Goal: Information Seeking & Learning: Learn about a topic

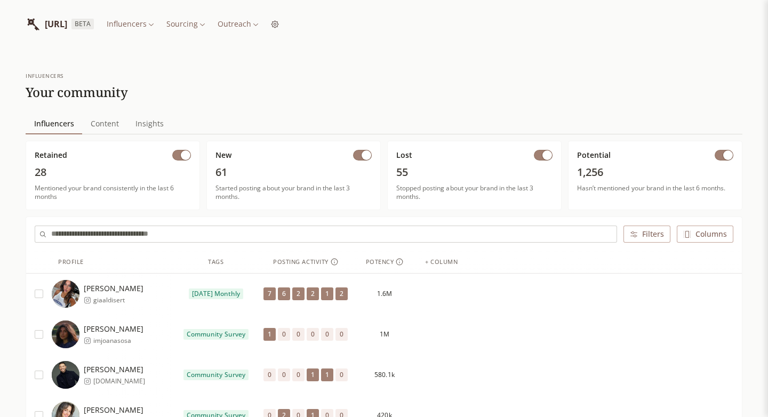
scroll to position [5, 0]
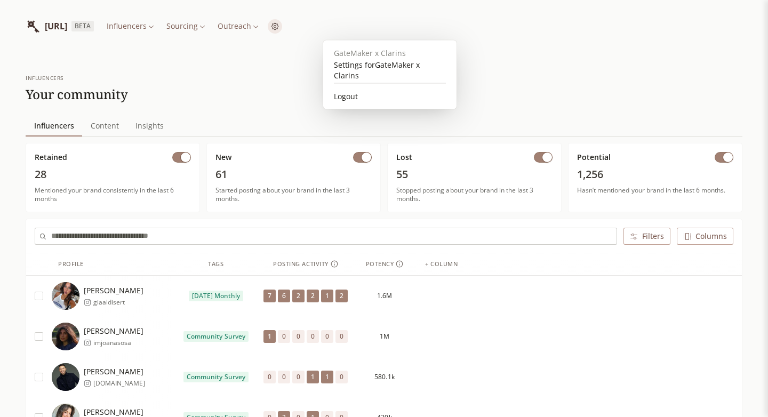
scroll to position [0, 0]
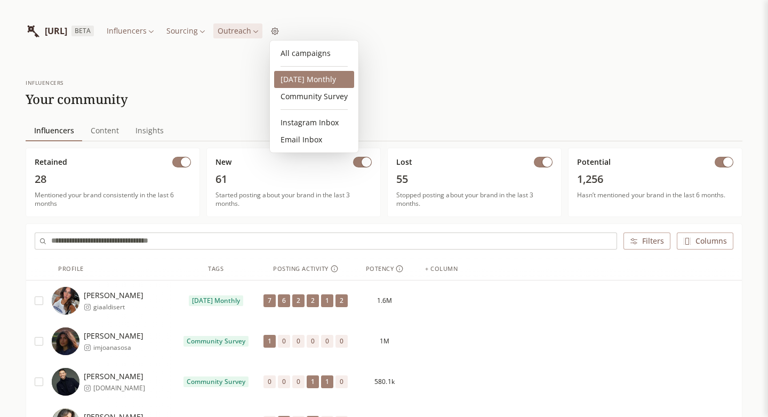
click at [313, 78] on link "[DATE] Monthly" at bounding box center [314, 79] width 80 height 17
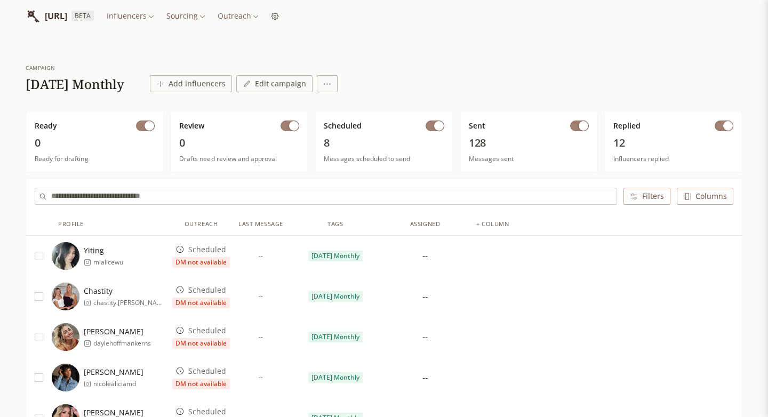
scroll to position [13, 0]
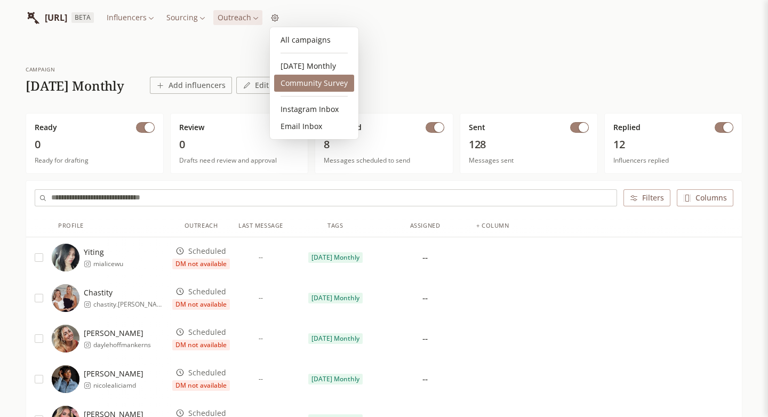
click at [327, 81] on link "Community Survey" at bounding box center [314, 83] width 80 height 17
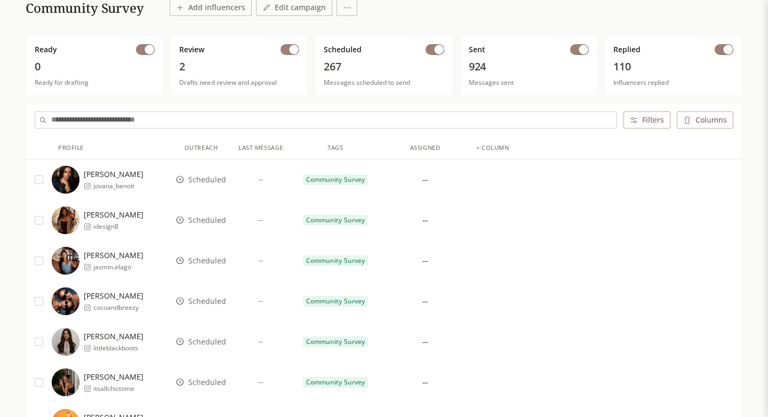
scroll to position [59, 0]
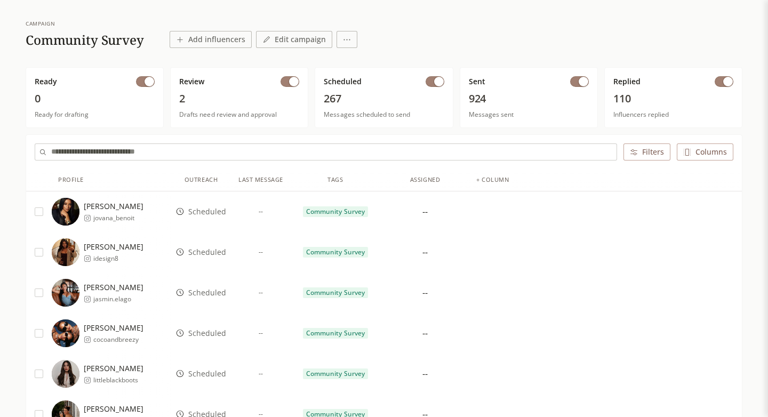
click at [577, 84] on button "button" at bounding box center [579, 81] width 19 height 11
click at [431, 82] on button "button" at bounding box center [435, 81] width 19 height 11
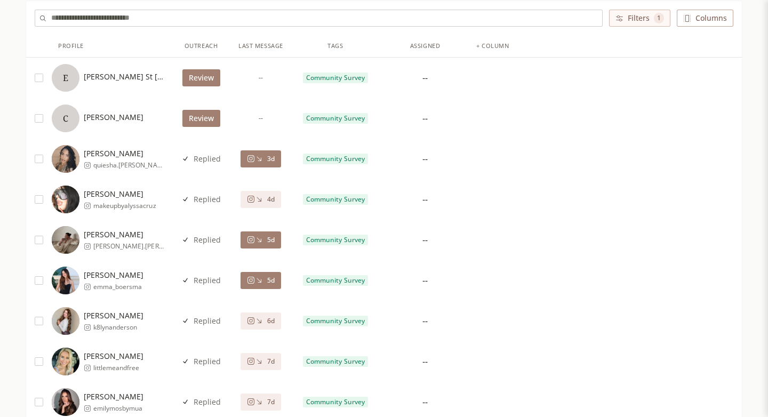
scroll to position [187, 0]
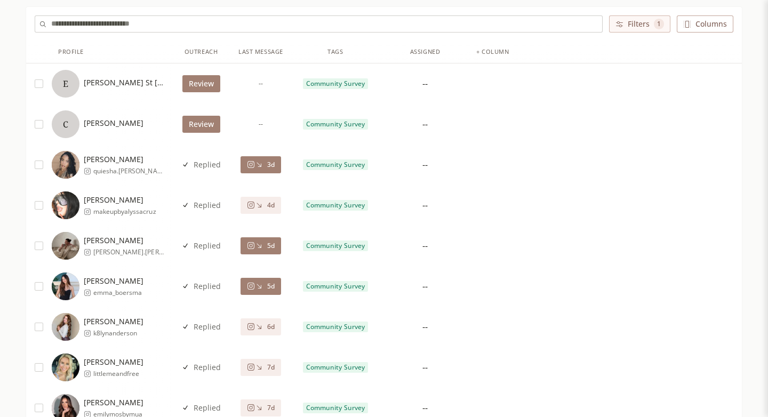
click at [260, 171] on button "3d" at bounding box center [261, 164] width 41 height 17
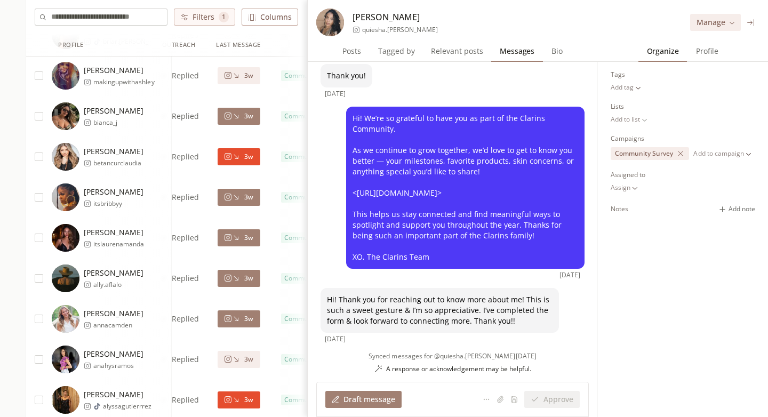
scroll to position [2237, 0]
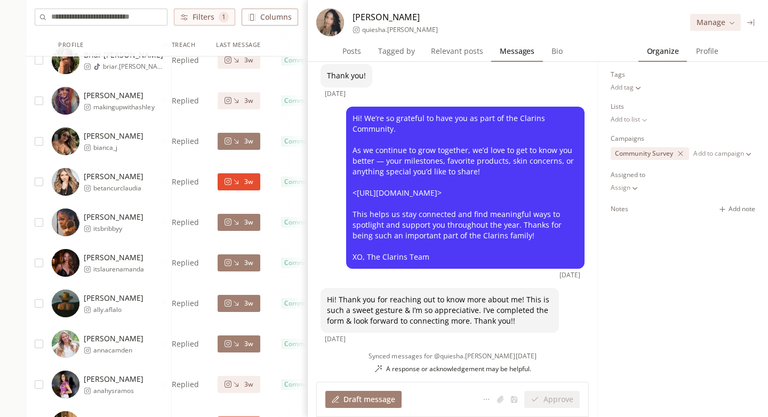
click at [233, 183] on icon at bounding box center [236, 182] width 8 height 8
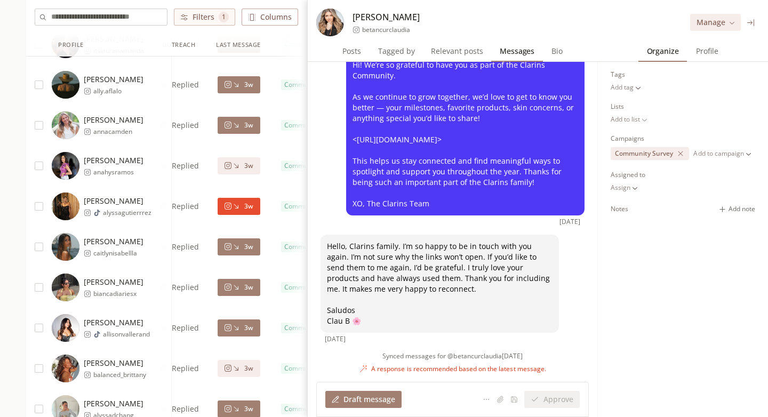
scroll to position [2464, 0]
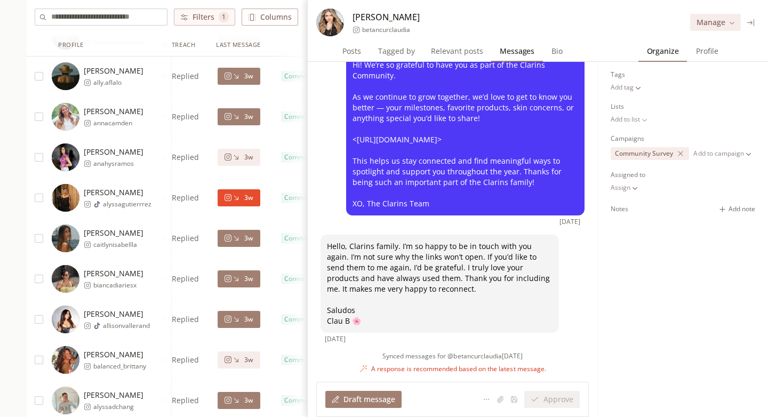
click at [242, 203] on button "3w" at bounding box center [239, 197] width 42 height 17
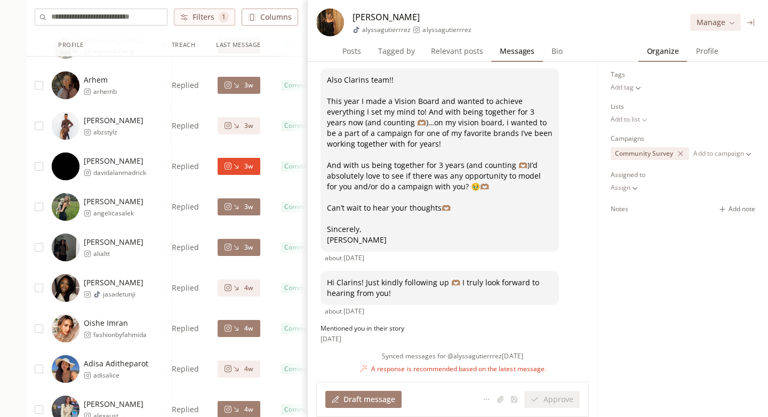
scroll to position [2807, 0]
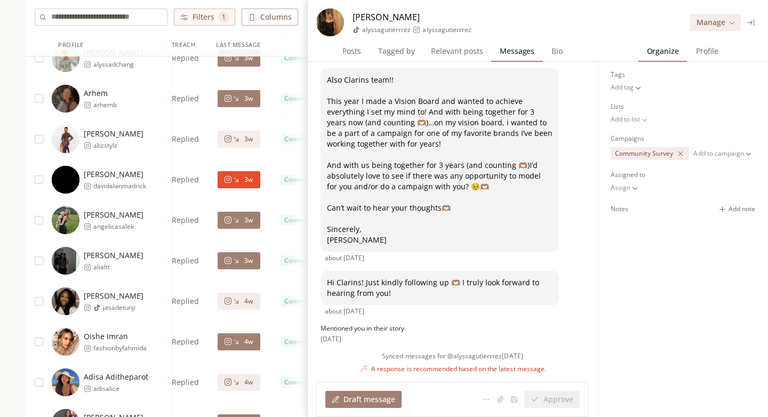
click at [239, 182] on icon at bounding box center [236, 179] width 8 height 8
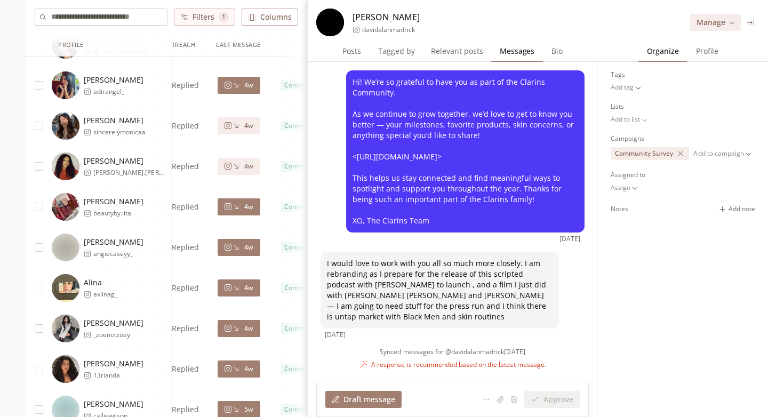
scroll to position [3929, 0]
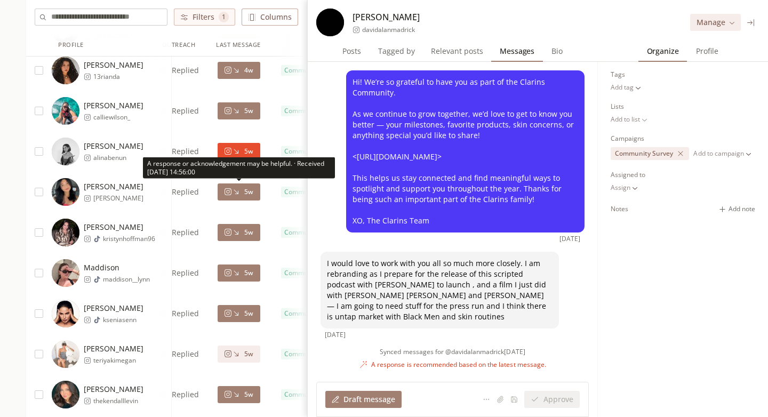
click at [243, 185] on button "5w" at bounding box center [239, 191] width 42 height 17
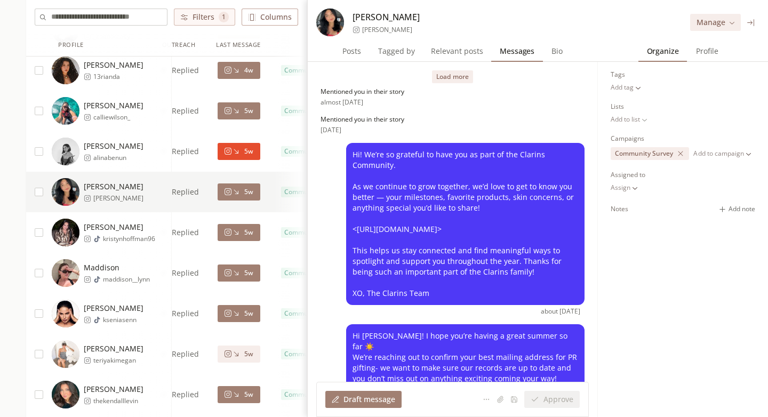
scroll to position [122, 0]
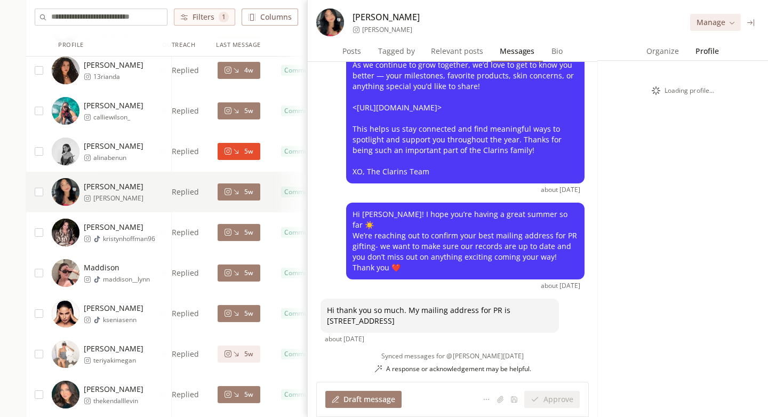
click at [701, 56] on span "Profile" at bounding box center [706, 51] width 31 height 15
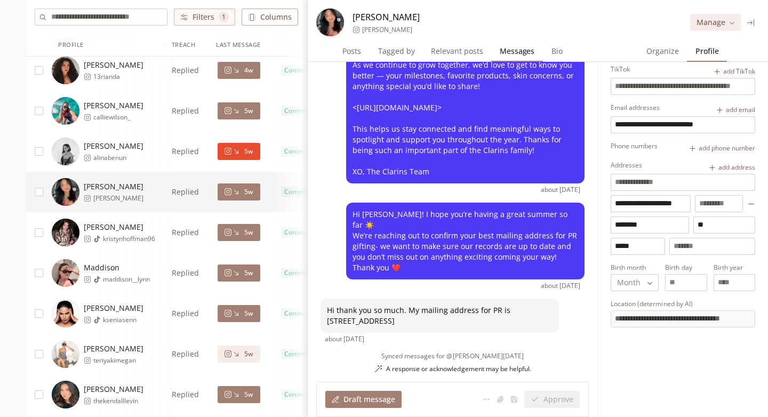
scroll to position [79, 0]
click at [757, 21] on div at bounding box center [751, 22] width 17 height 17
click at [754, 21] on icon at bounding box center [750, 22] width 7 height 7
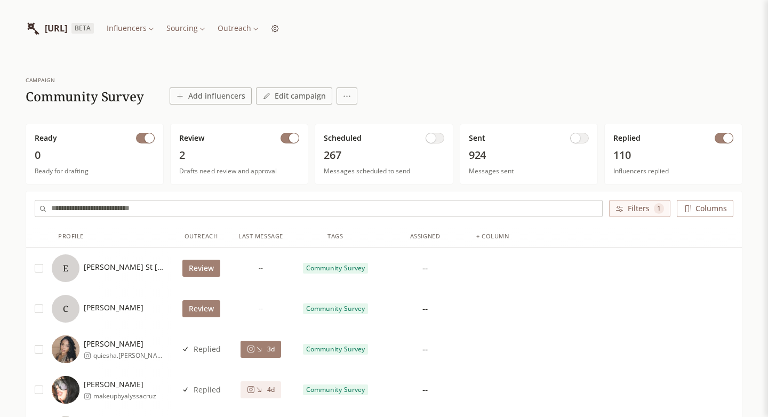
scroll to position [0, 0]
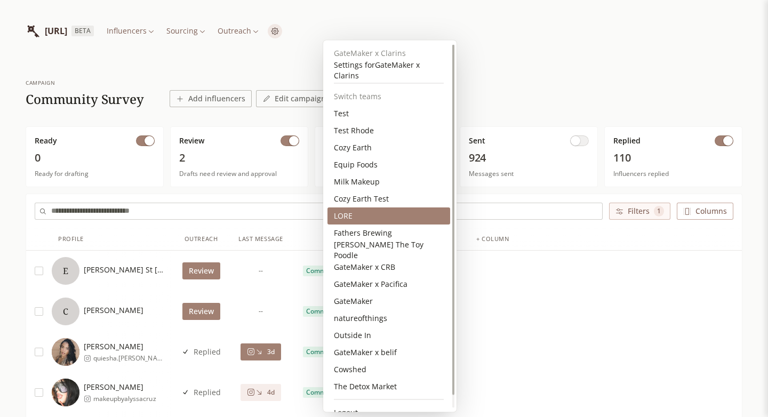
click at [354, 213] on div "LORE" at bounding box center [388, 215] width 123 height 17
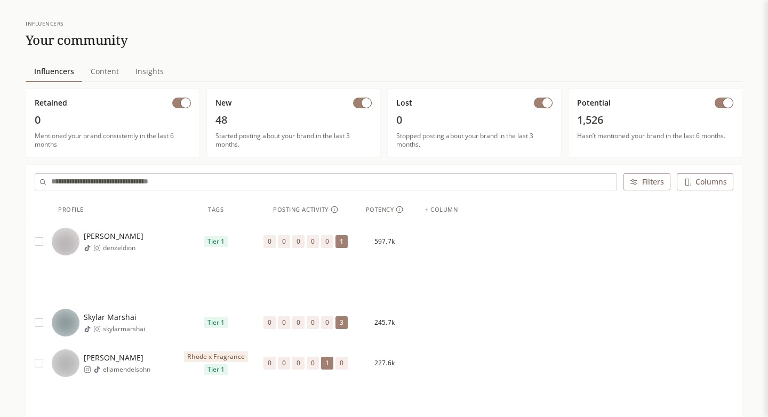
scroll to position [60, 0]
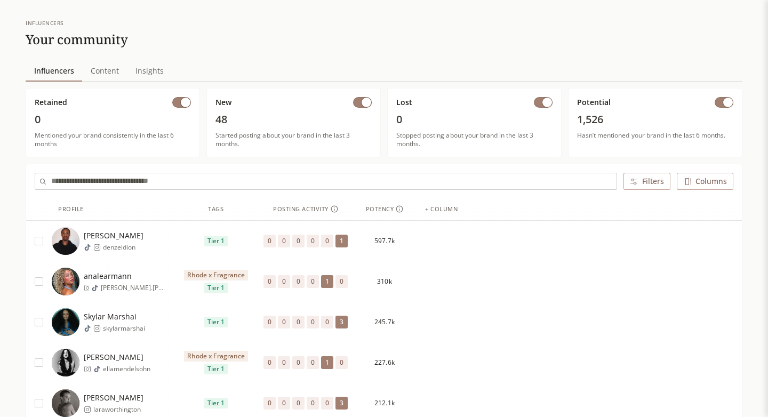
click at [335, 232] on div "0 0 0 0 0 1" at bounding box center [306, 241] width 90 height 41
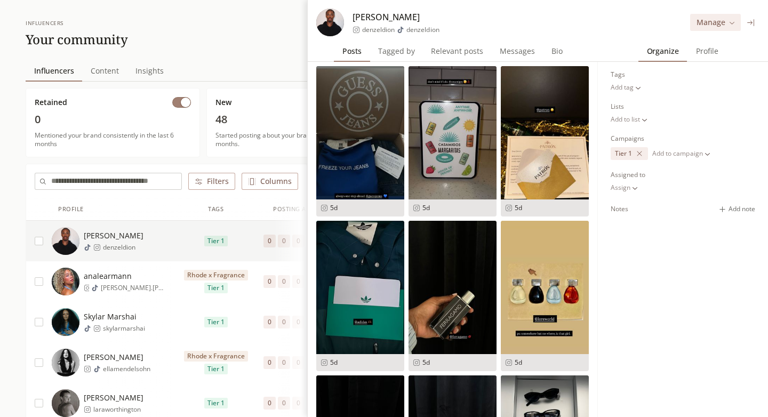
click at [710, 54] on span "Profile" at bounding box center [707, 51] width 31 height 15
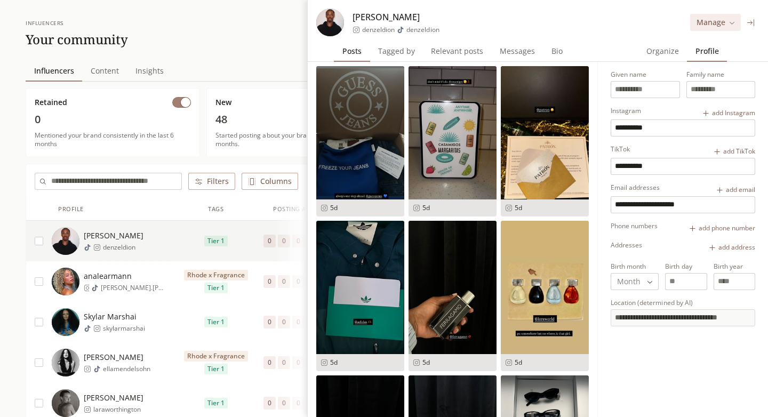
click at [668, 46] on span "Organize" at bounding box center [662, 51] width 41 height 15
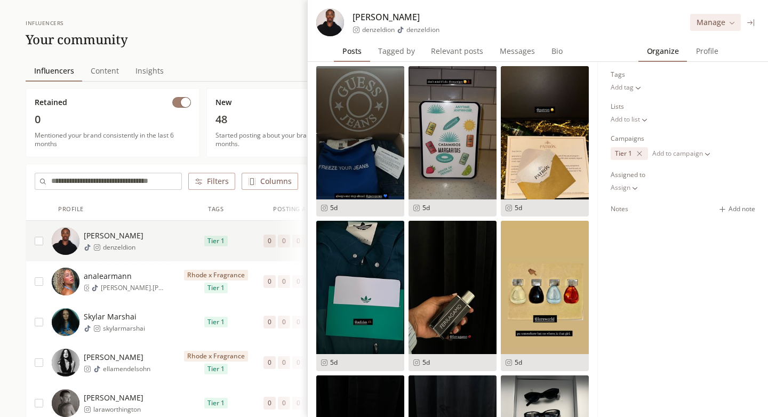
click at [395, 50] on span "Tagged by" at bounding box center [396, 51] width 45 height 15
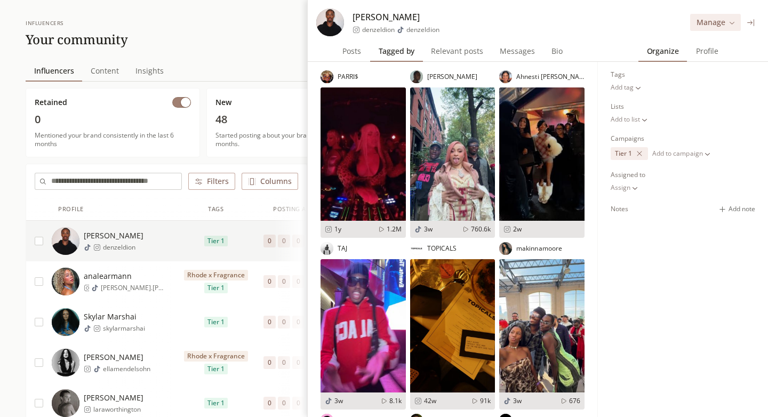
click at [450, 45] on span "Relevant posts" at bounding box center [457, 51] width 61 height 15
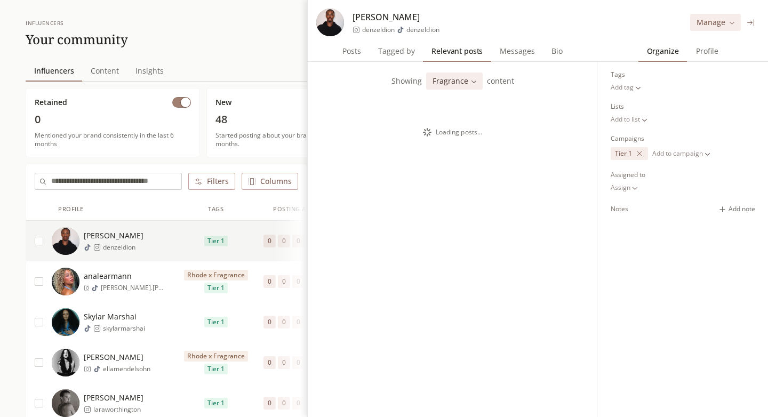
click at [405, 48] on span "Tagged by" at bounding box center [396, 51] width 45 height 15
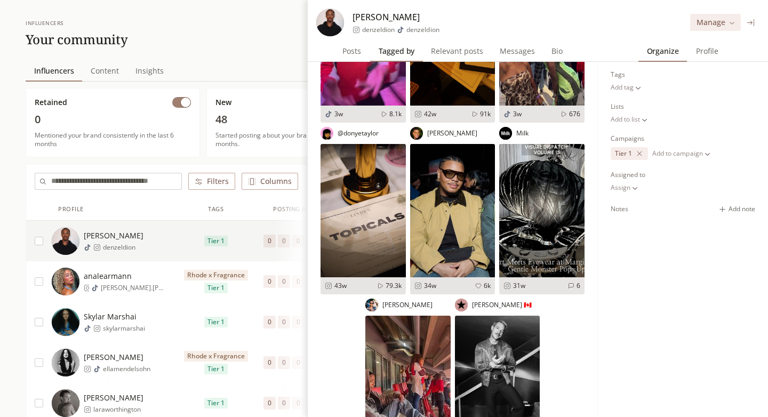
scroll to position [287, 0]
click at [447, 50] on span "Relevant posts" at bounding box center [457, 51] width 61 height 15
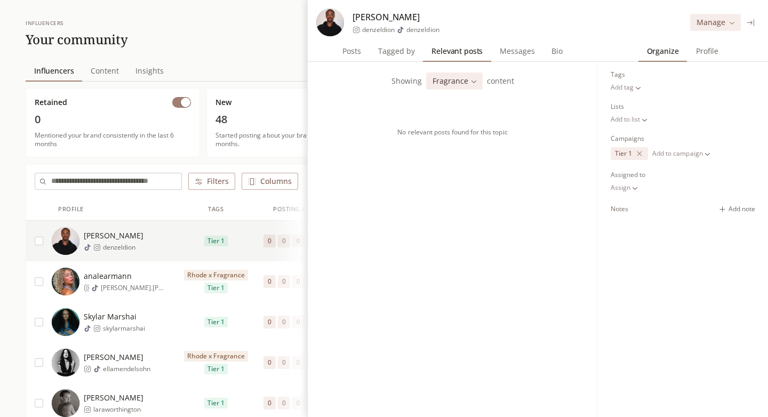
click at [505, 51] on span "Messages" at bounding box center [517, 51] width 44 height 15
click at [550, 53] on span "Bio" at bounding box center [557, 51] width 20 height 15
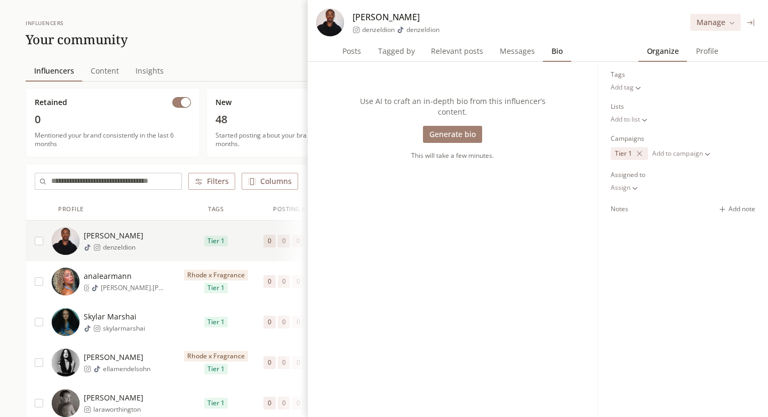
click at [746, 22] on button at bounding box center [751, 23] width 12 height 12
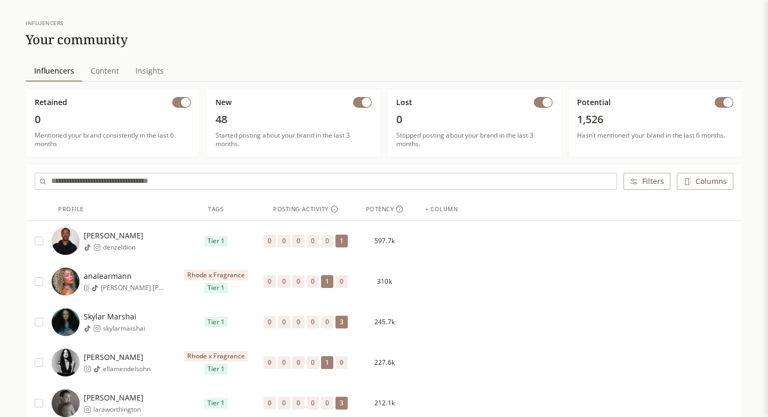
scroll to position [0, 0]
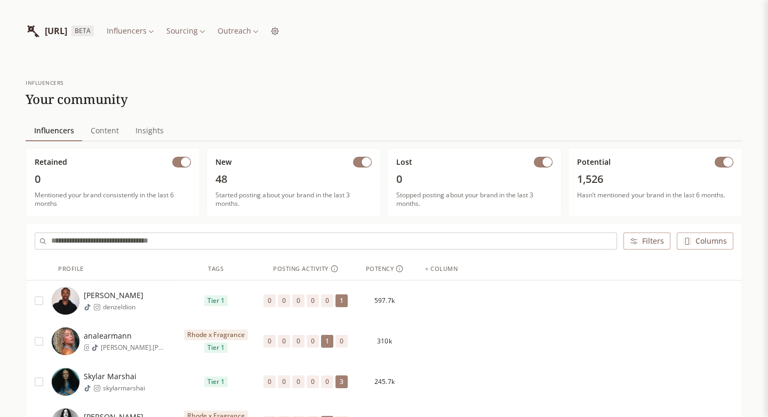
click at [165, 300] on div "DENZEL DION denzeldion" at bounding box center [111, 301] width 119 height 28
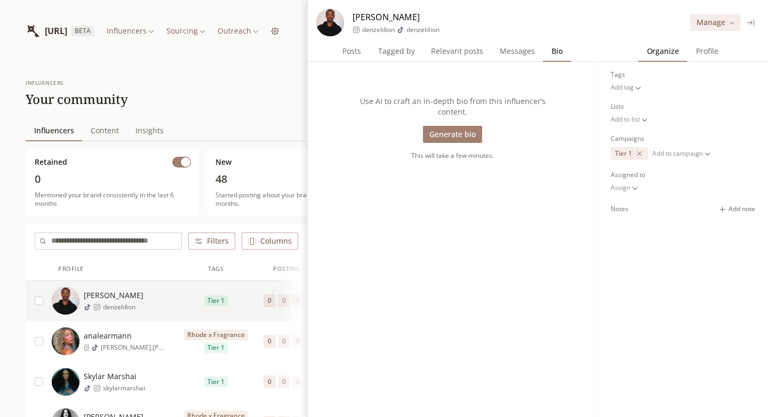
click at [469, 137] on button "Generate bio" at bounding box center [452, 134] width 59 height 17
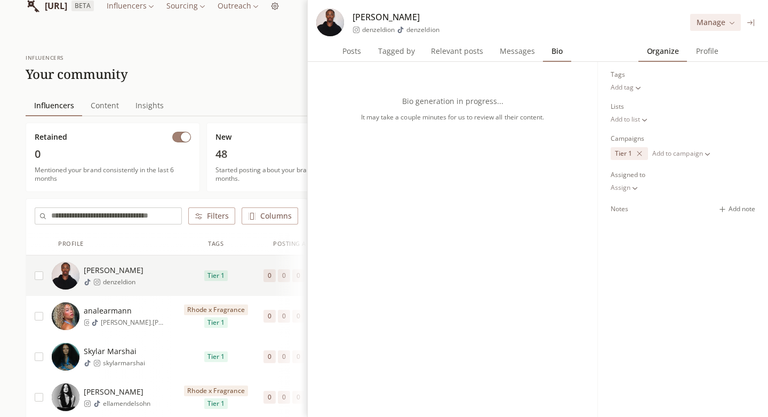
scroll to position [47, 0]
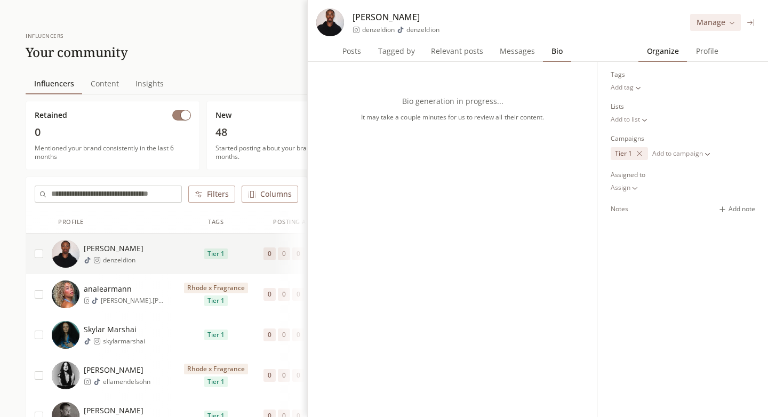
click at [238, 261] on div "Tier 1" at bounding box center [216, 254] width 90 height 41
click at [754, 19] on icon at bounding box center [751, 23] width 8 height 8
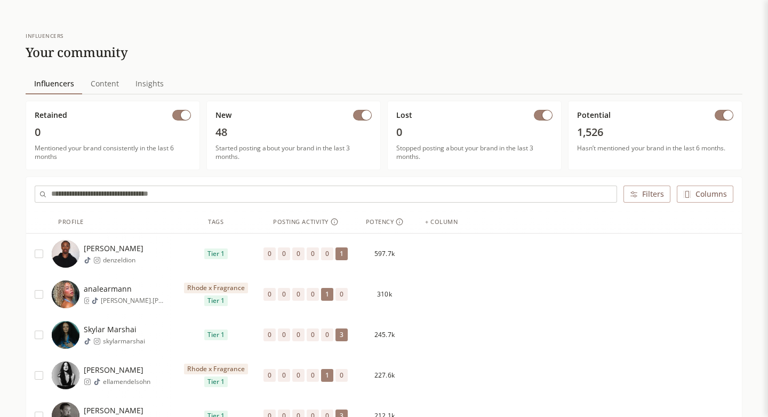
click at [388, 255] on span "597.7k" at bounding box center [384, 254] width 20 height 9
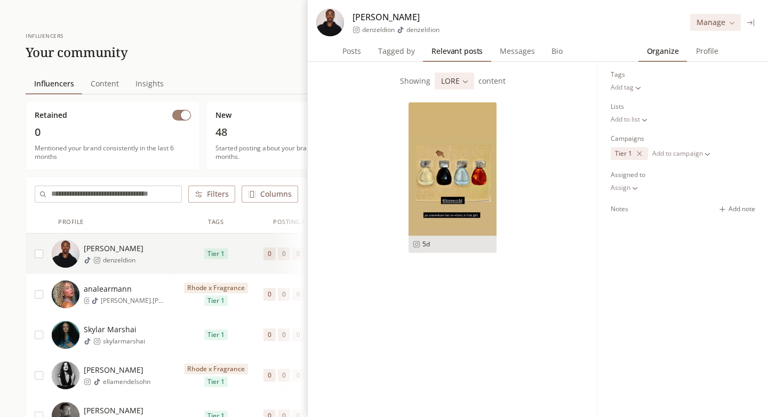
click at [356, 56] on span "Posts" at bounding box center [351, 51] width 27 height 15
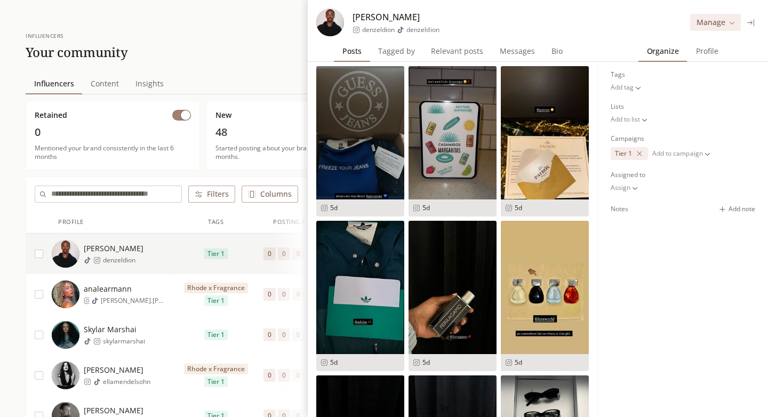
click at [459, 54] on span "Relevant posts" at bounding box center [457, 51] width 61 height 15
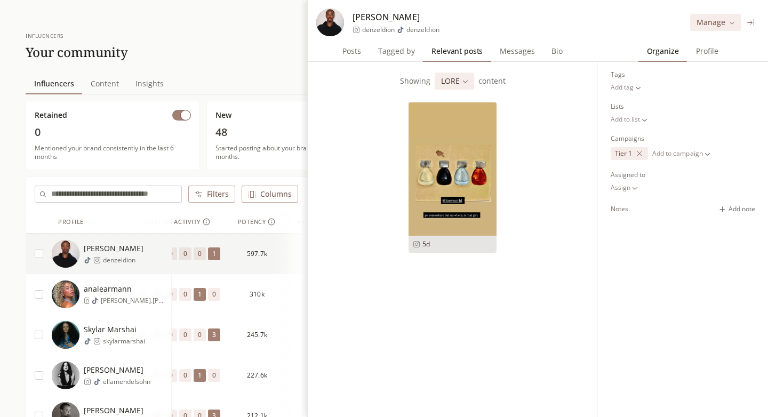
scroll to position [0, 0]
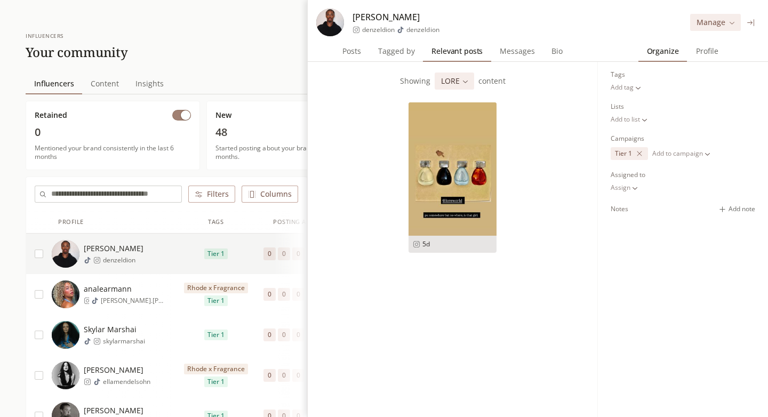
click at [359, 57] on span "Posts" at bounding box center [351, 51] width 27 height 15
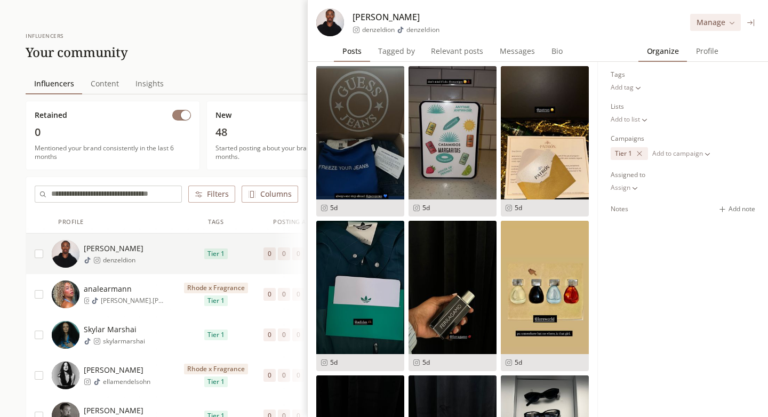
click at [753, 26] on icon at bounding box center [751, 23] width 8 height 8
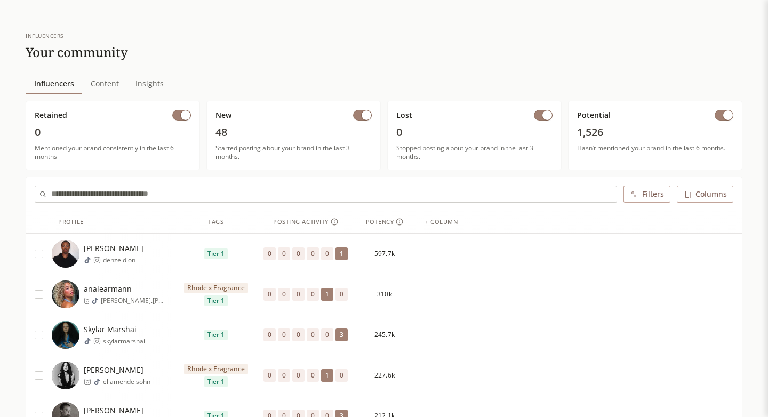
click at [161, 258] on div "DENZEL DION denzeldion" at bounding box center [111, 254] width 119 height 28
